Goal: Task Accomplishment & Management: Use online tool/utility

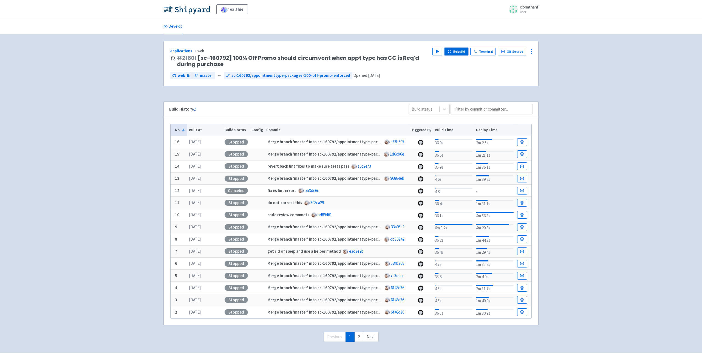
click at [459, 52] on button "Rebuild" at bounding box center [457, 52] width 24 height 8
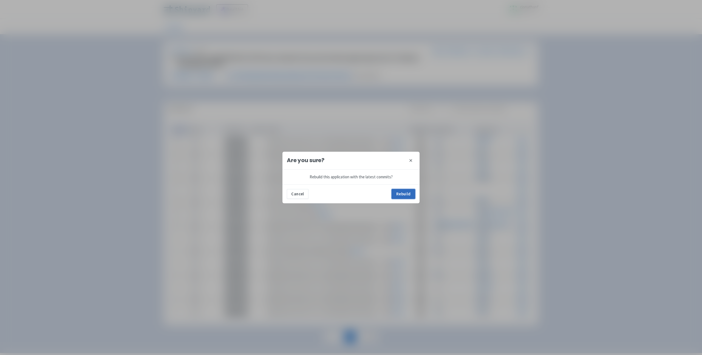
click at [407, 192] on button "Rebuild" at bounding box center [404, 194] width 24 height 10
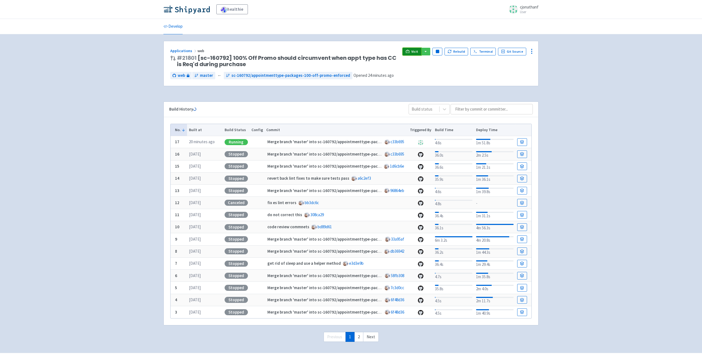
click at [416, 52] on span "Visit" at bounding box center [415, 51] width 7 height 4
